Goal: Task Accomplishment & Management: Complete application form

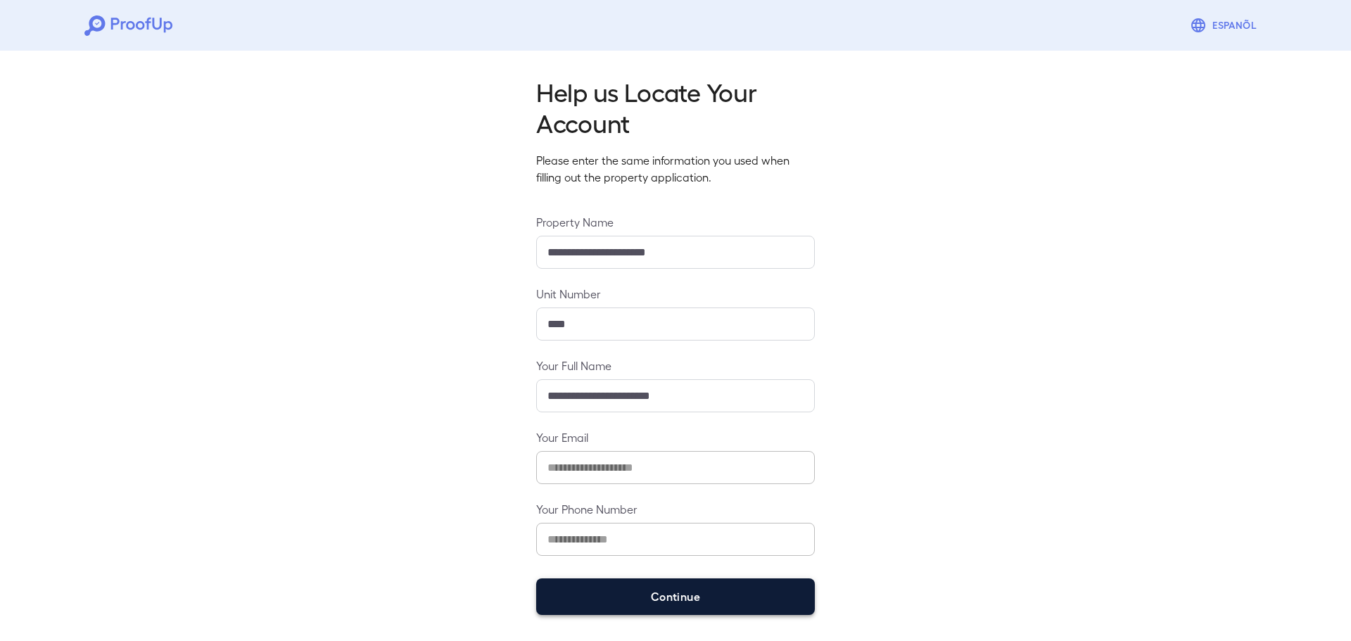
click at [605, 591] on button "Continue" at bounding box center [675, 596] width 279 height 37
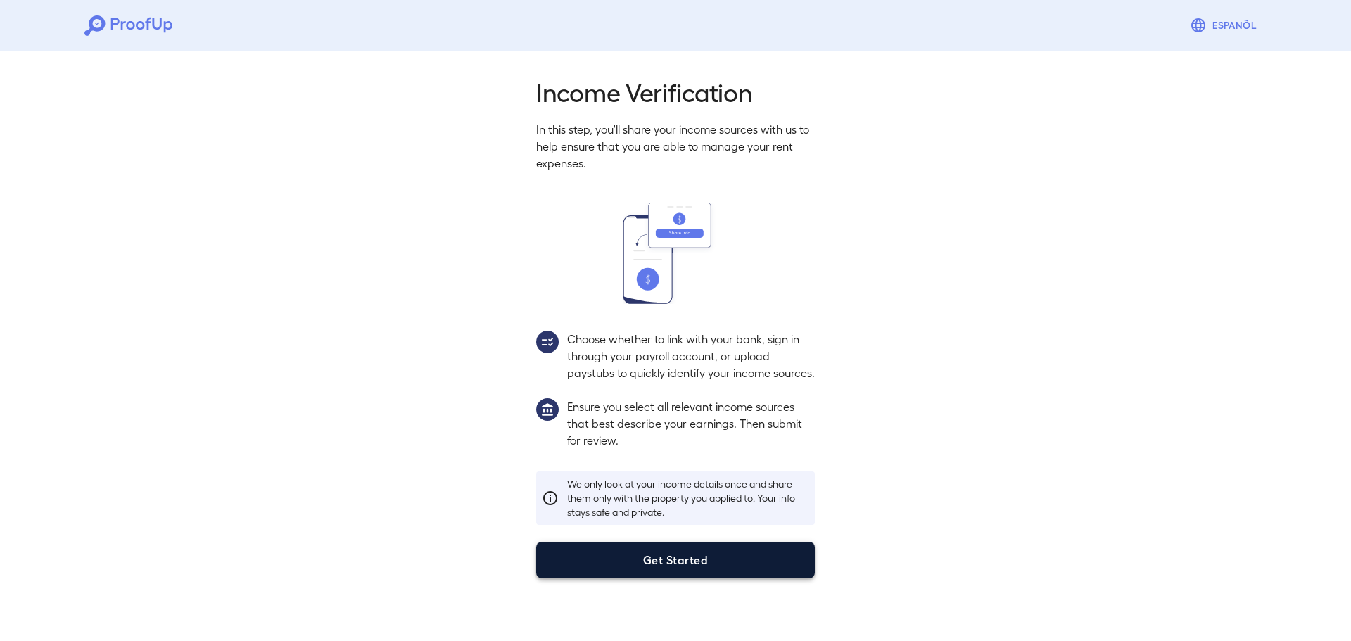
click at [655, 578] on button "Get Started" at bounding box center [675, 560] width 279 height 37
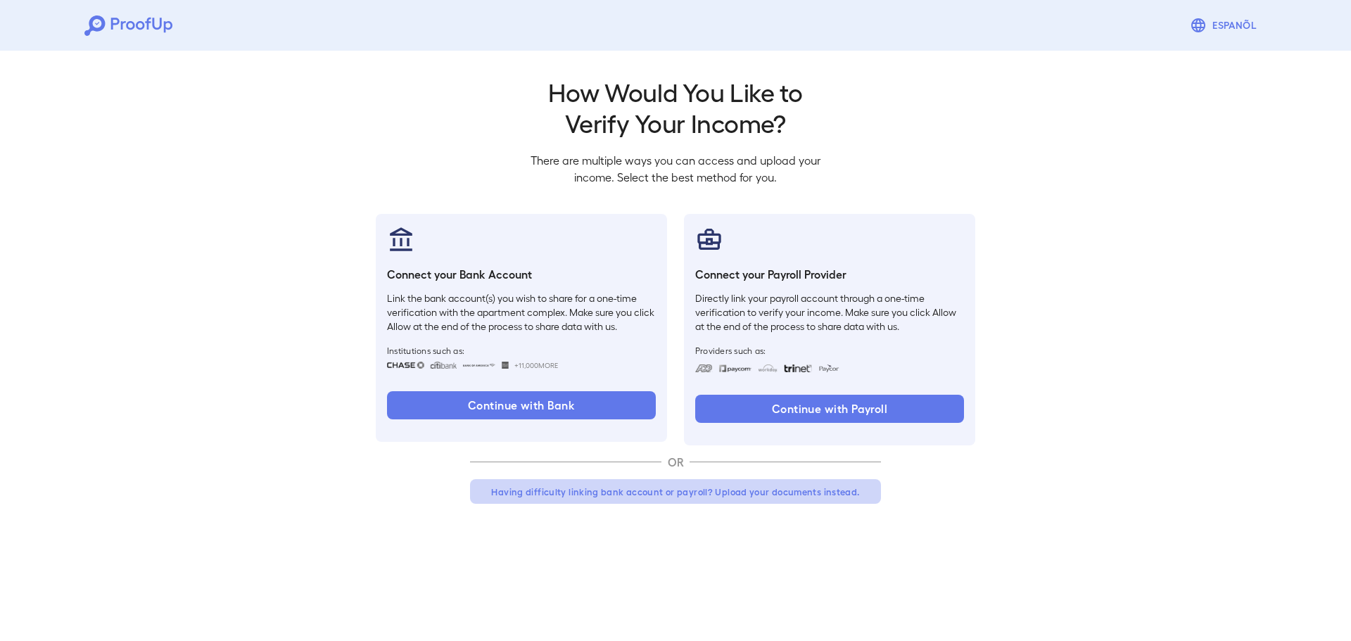
click at [669, 494] on button "Having difficulty linking bank account or payroll? Upload your documents instea…" at bounding box center [675, 491] width 411 height 25
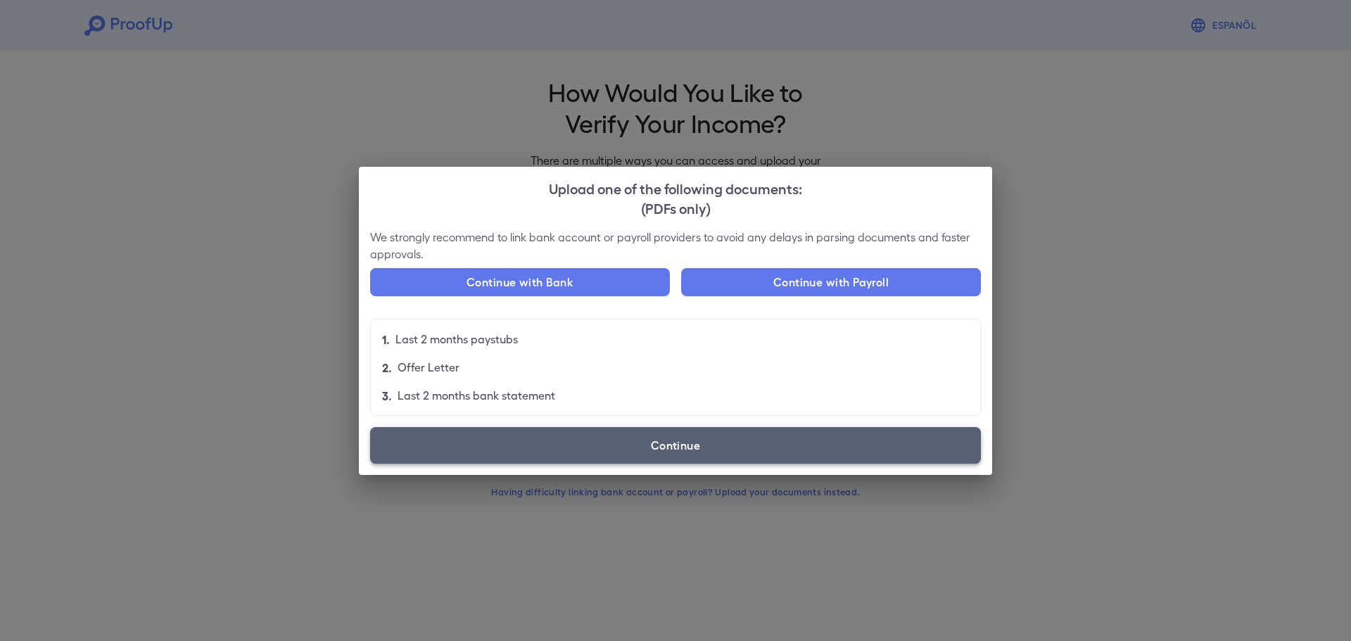
click at [634, 435] on label "Continue" at bounding box center [675, 445] width 611 height 37
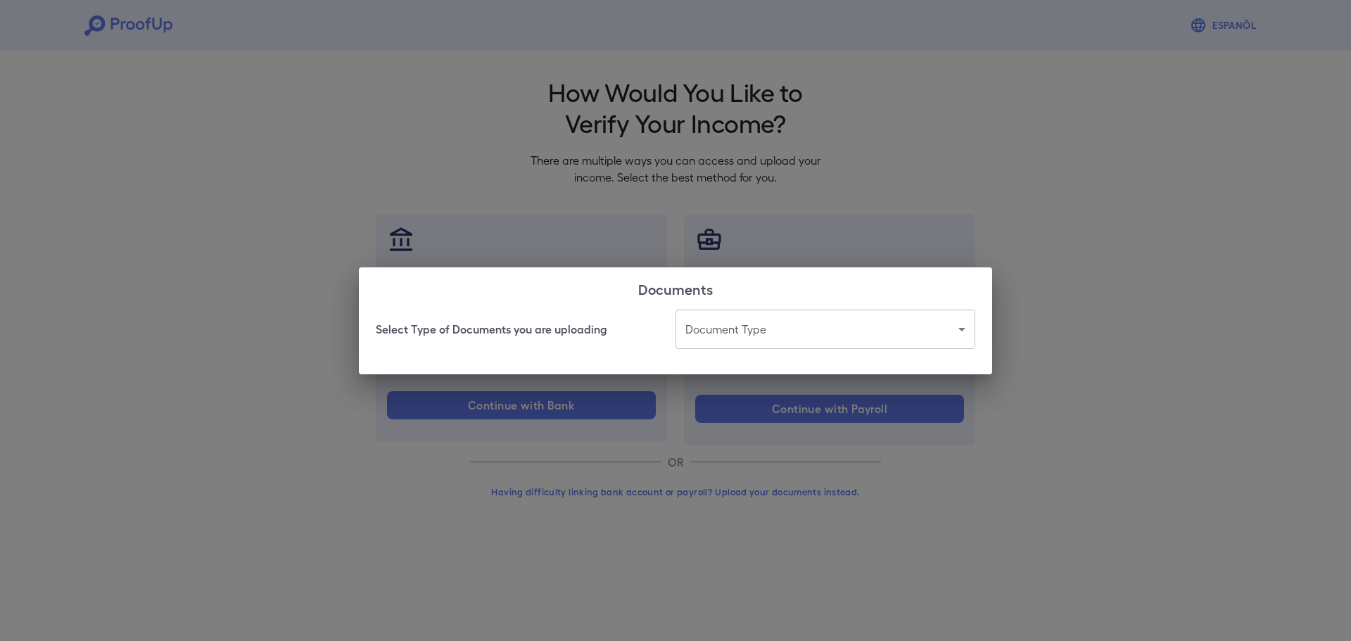
click at [710, 338] on body "Espanõl Go back How Would You Like to Verify Your Income? There are multiple wa…" at bounding box center [675, 268] width 1351 height 537
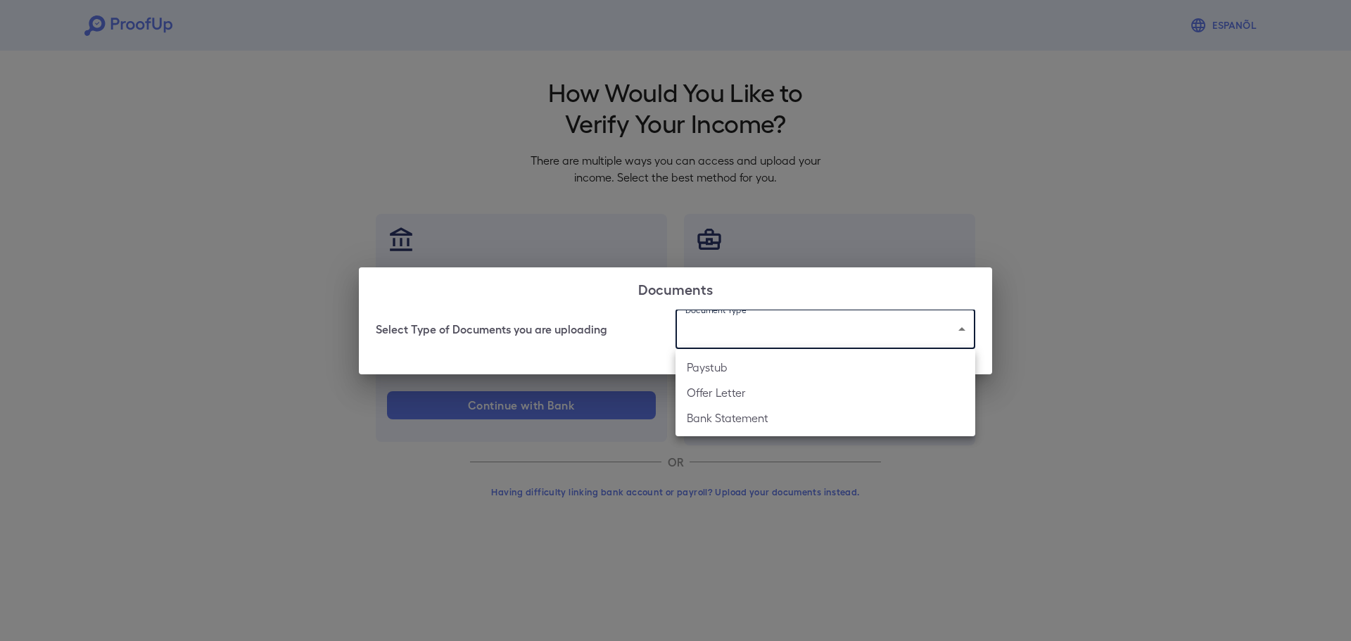
click at [720, 375] on li "Paystub" at bounding box center [825, 367] width 300 height 25
type input "*******"
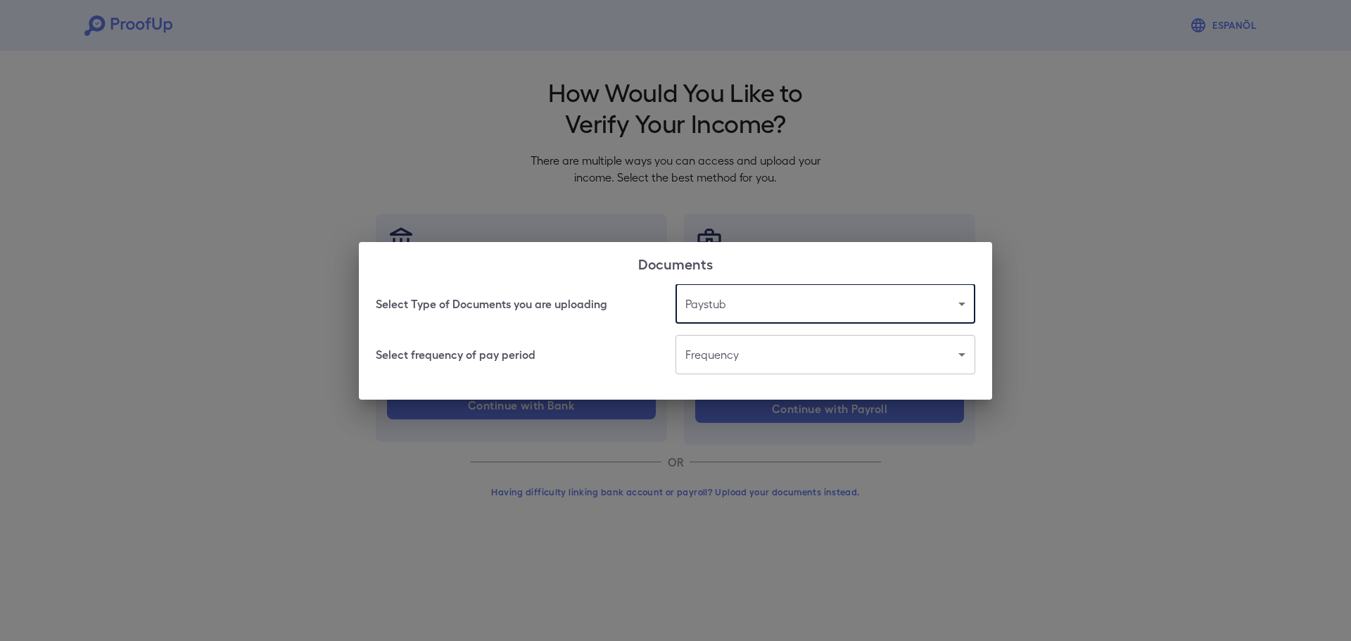
click at [696, 359] on body "Espanõl Go back How Would You Like to Verify Your Income? There are multiple wa…" at bounding box center [675, 268] width 1351 height 537
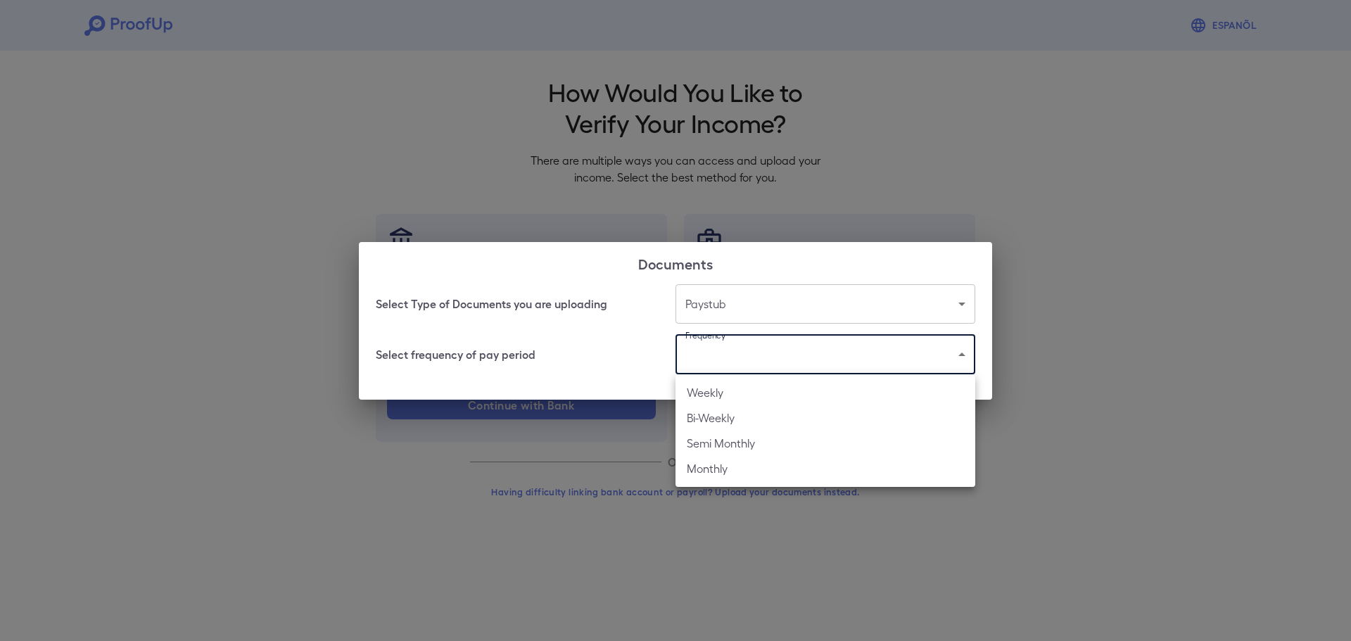
click at [726, 419] on li "Bi-Weekly" at bounding box center [825, 417] width 300 height 25
type input "*********"
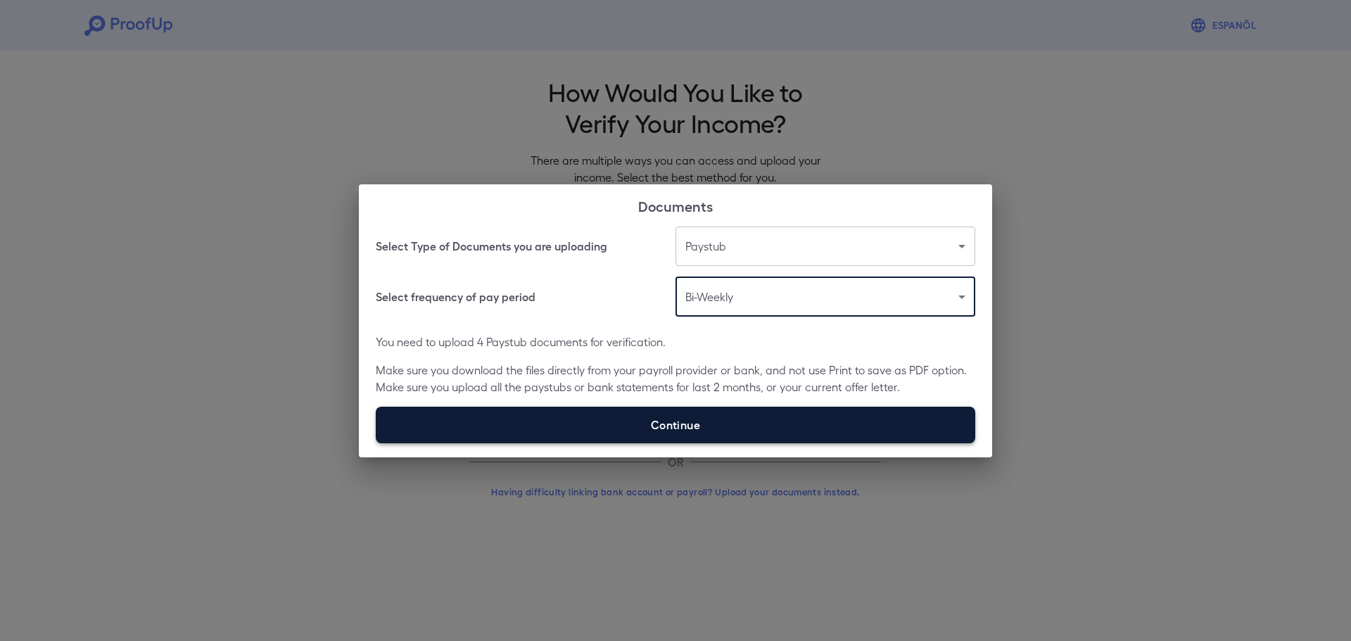
click at [694, 424] on label "Continue" at bounding box center [675, 425] width 599 height 37
click at [376, 442] on input "Continue" at bounding box center [376, 442] width 1 height 1
type input "**********"
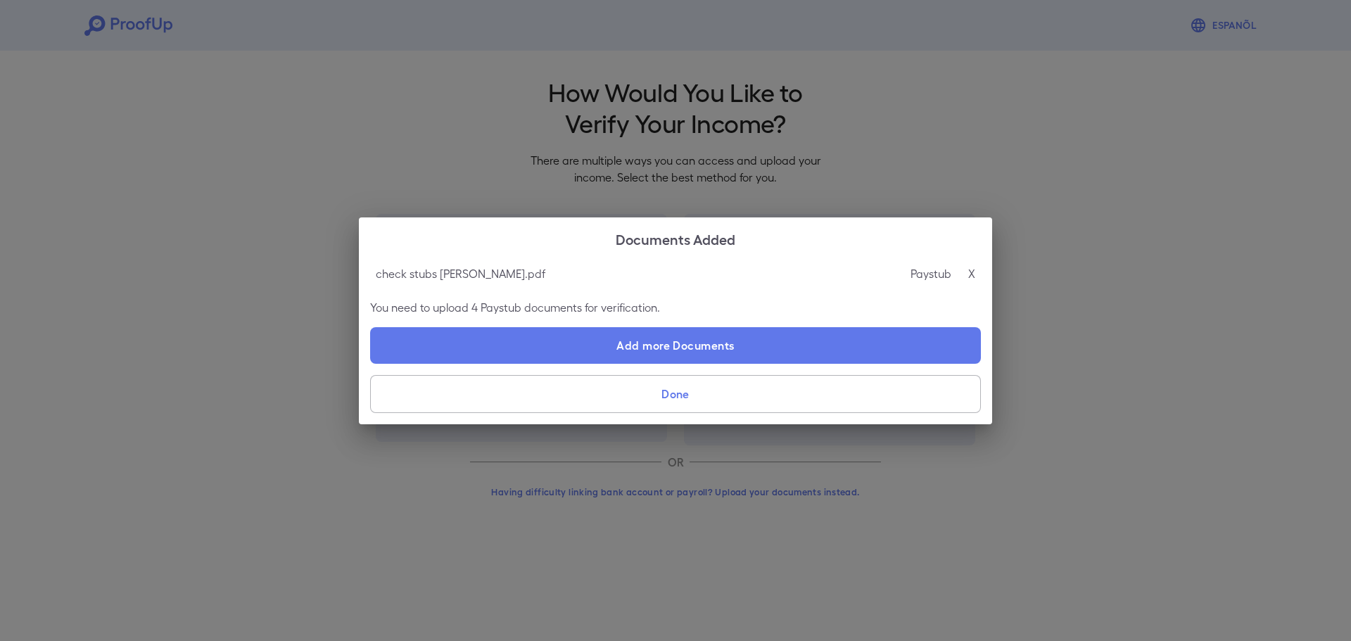
click at [619, 390] on button "Done" at bounding box center [675, 394] width 611 height 38
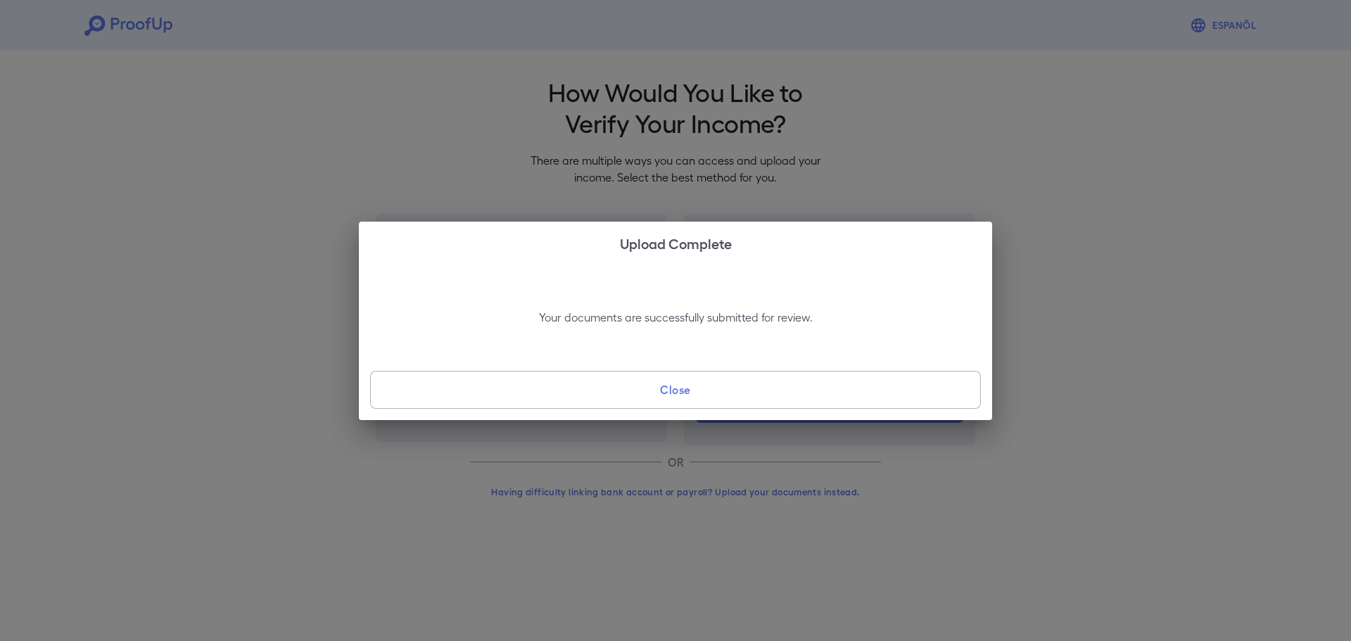
click at [643, 387] on button "Close" at bounding box center [675, 390] width 611 height 38
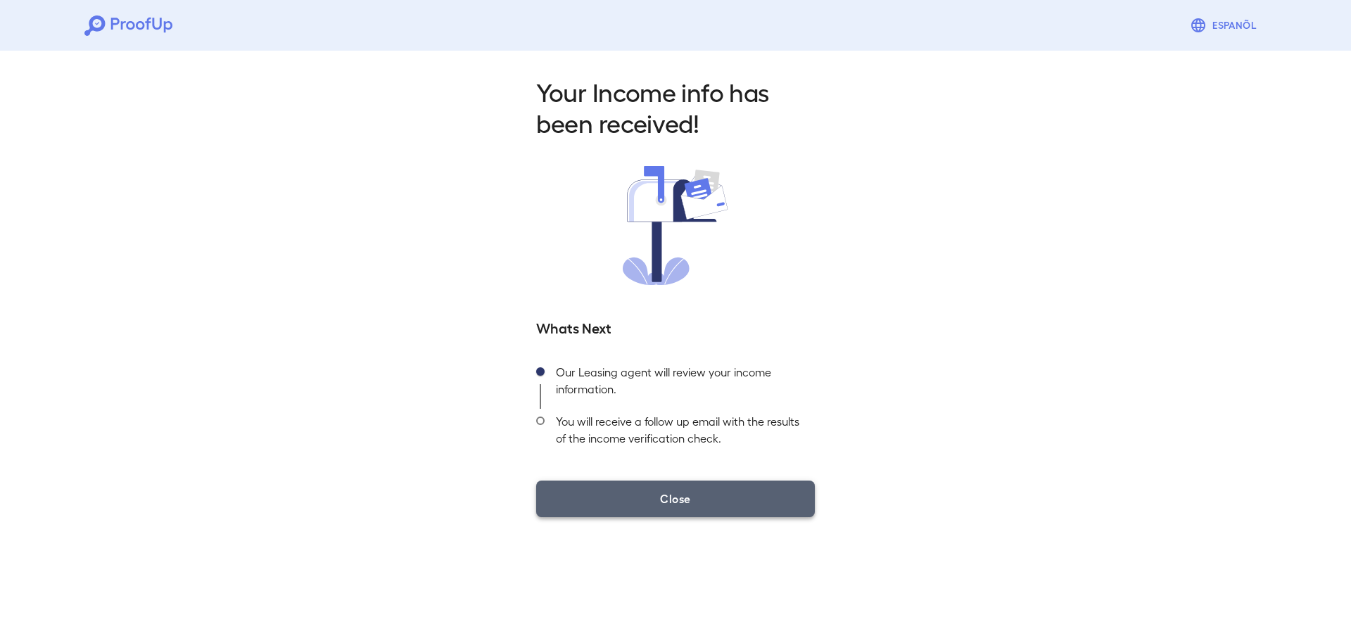
click at [613, 494] on button "Close" at bounding box center [675, 498] width 279 height 37
